Goal: Transaction & Acquisition: Purchase product/service

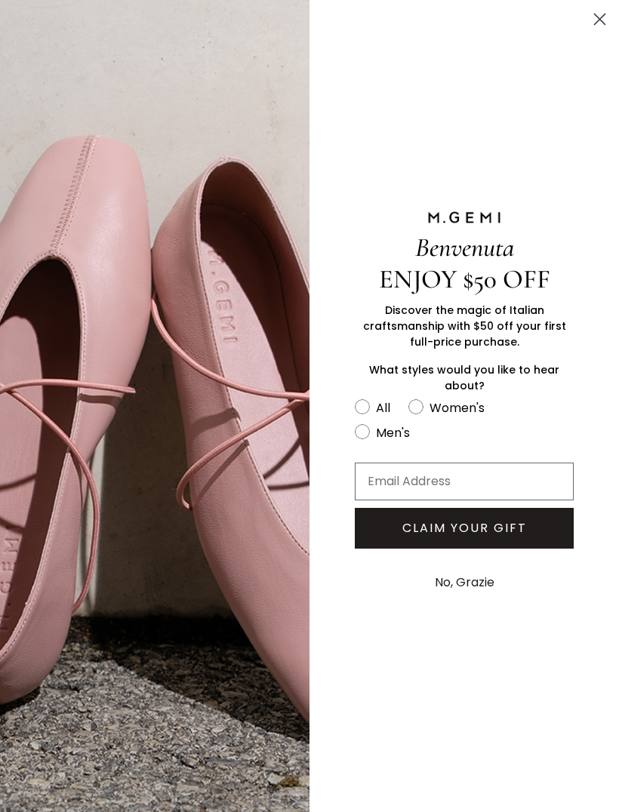
click at [596, 31] on circle "Close dialog" at bounding box center [599, 19] width 25 height 25
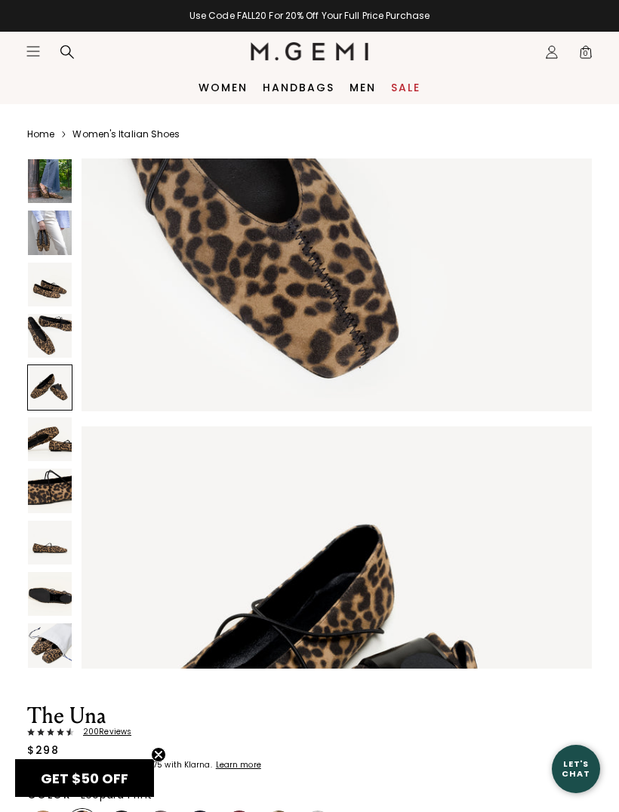
scroll to position [1803, 0]
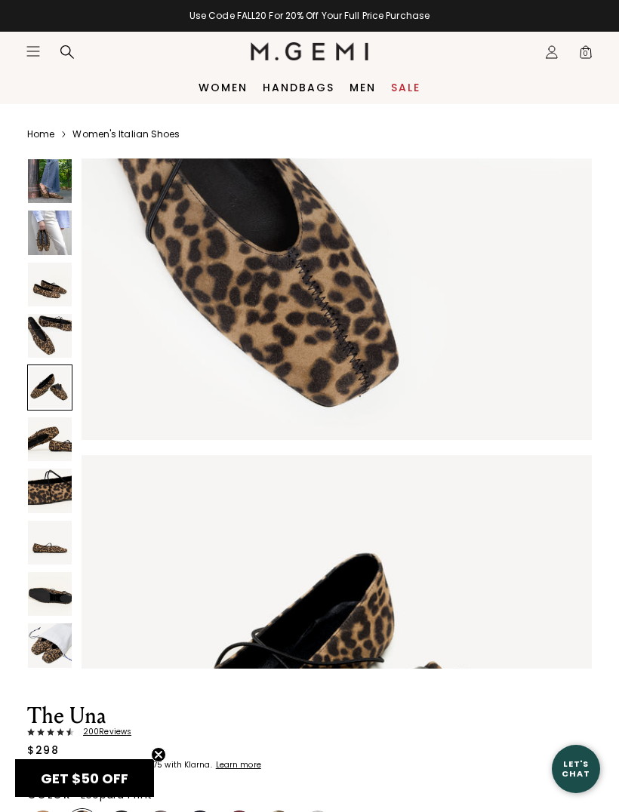
click at [407, 91] on link "Sale" at bounding box center [405, 87] width 29 height 12
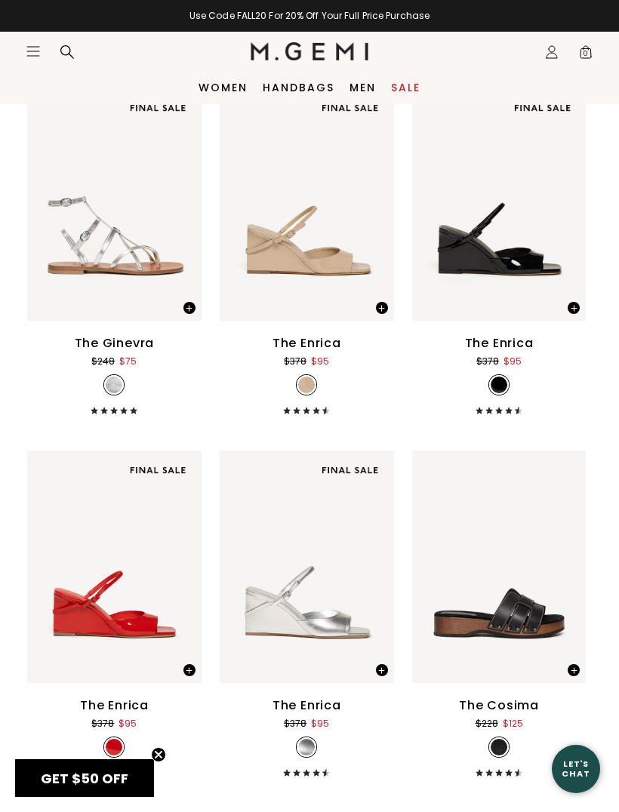
scroll to position [7622, 0]
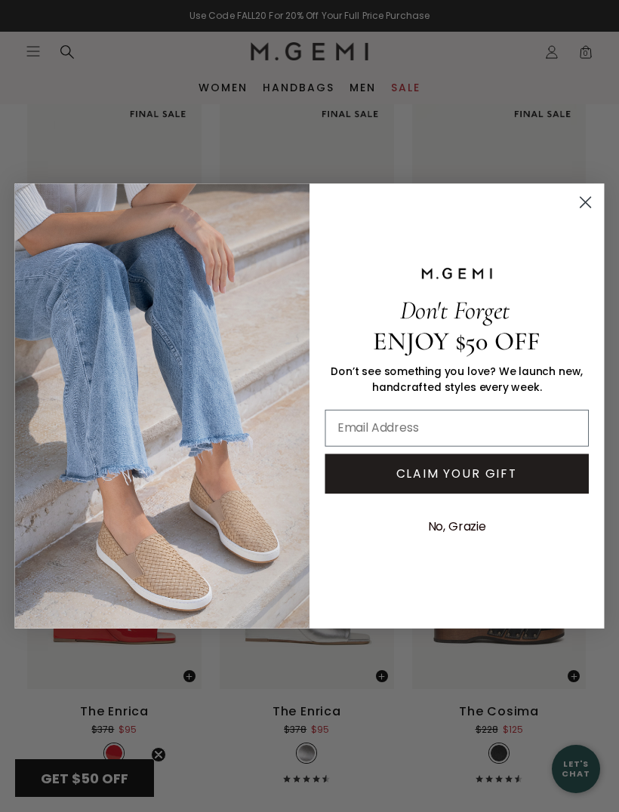
click at [589, 204] on circle "Close dialog" at bounding box center [585, 202] width 24 height 24
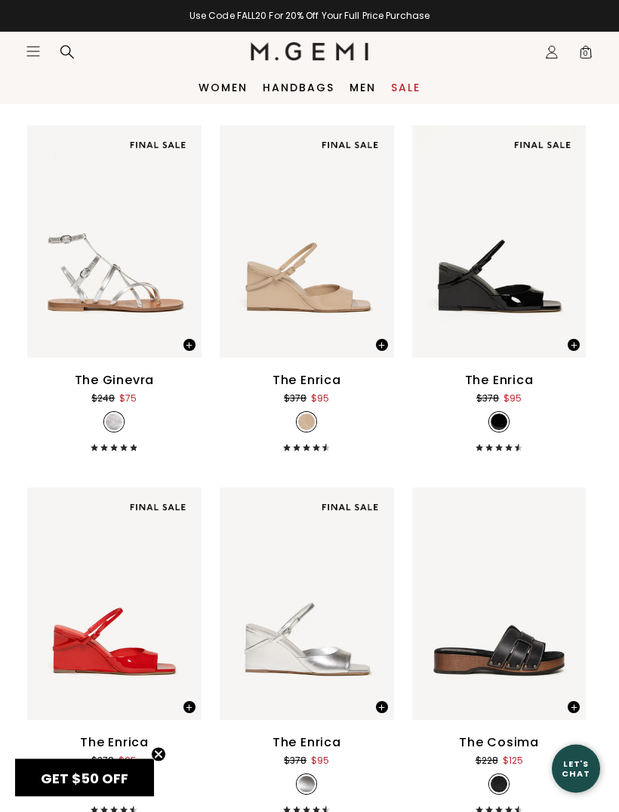
scroll to position [7591, 0]
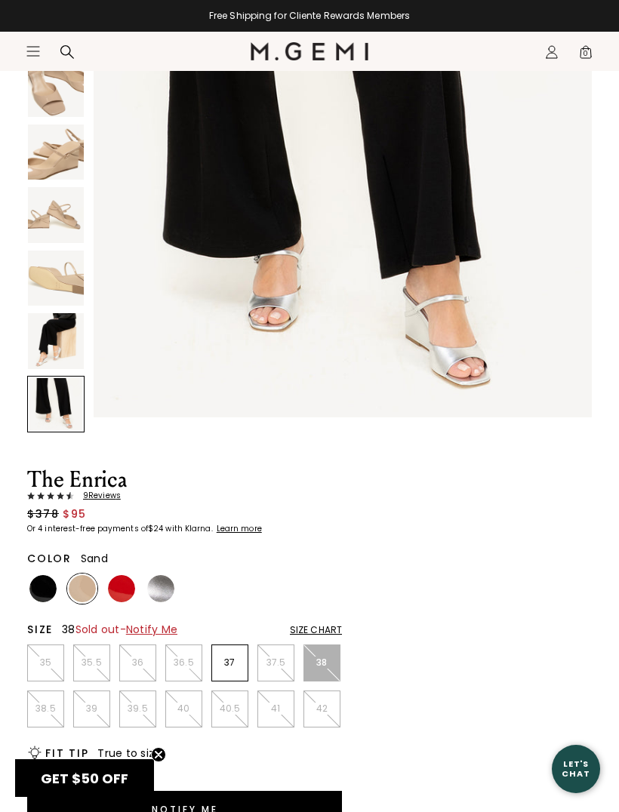
click at [45, 588] on img at bounding box center [42, 588] width 27 height 27
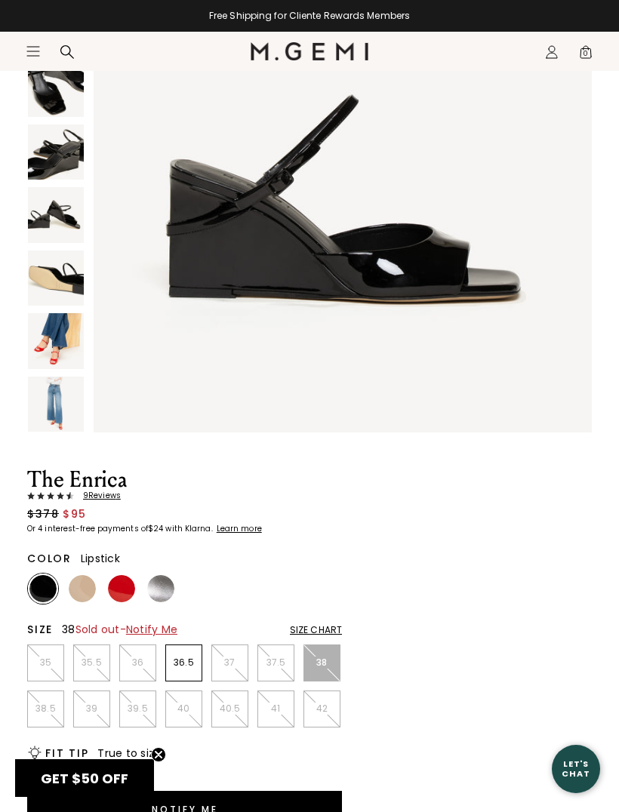
click at [126, 590] on img at bounding box center [121, 588] width 27 height 27
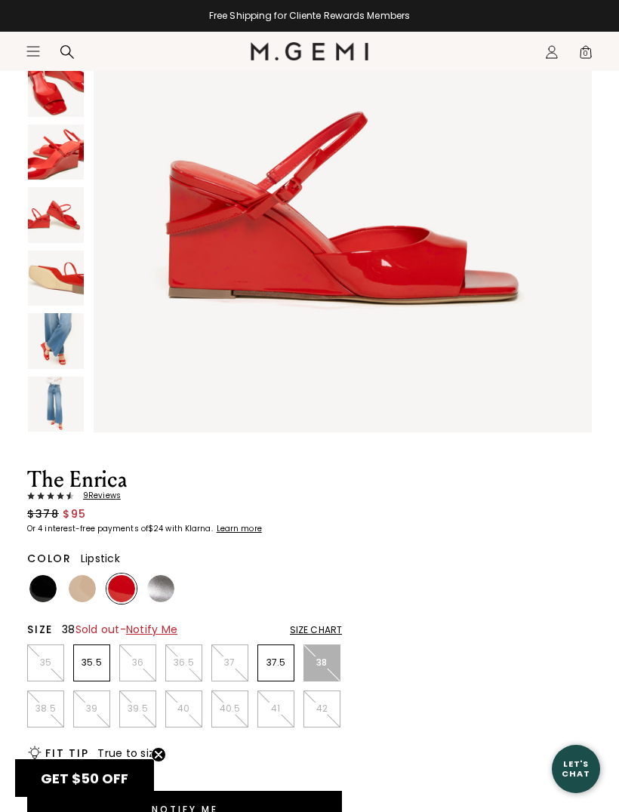
click at [164, 588] on img at bounding box center [160, 588] width 27 height 27
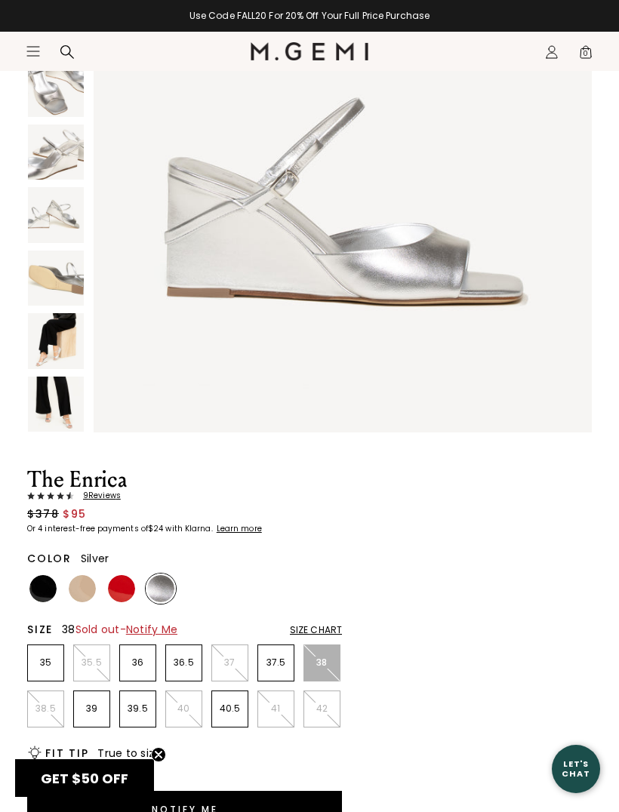
click at [103, 497] on span "9 Review s" at bounding box center [97, 495] width 47 height 9
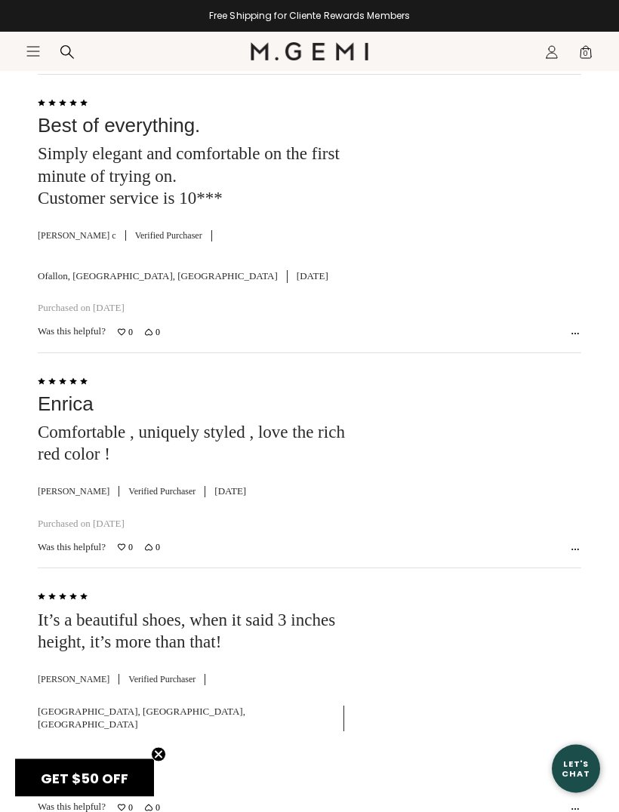
scroll to position [3203, 0]
